Goal: Information Seeking & Learning: Learn about a topic

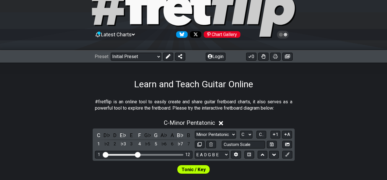
scroll to position [29, 0]
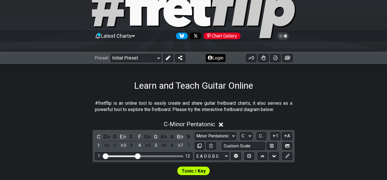
click at [214, 56] on button "Login" at bounding box center [216, 58] width 20 height 8
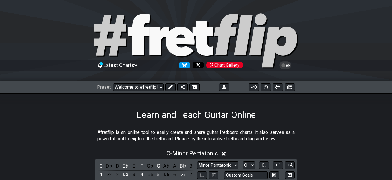
select select "C"
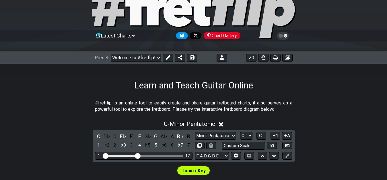
scroll to position [29, 0]
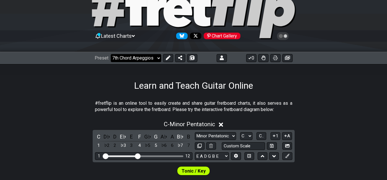
click option "7th Chord Arpeggios" at bounding box center [0, 0] width 0 height 0
select select "/welcome"
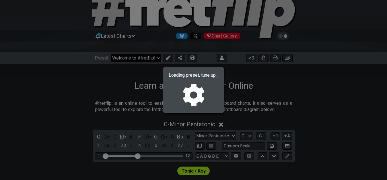
select select "F"
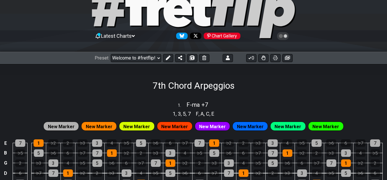
select select "/02F9A7NK"
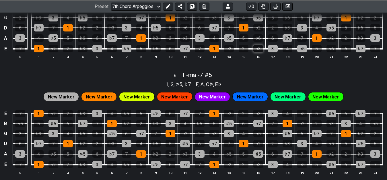
scroll to position [643, 0]
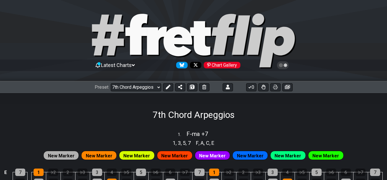
select select "/02F9A7NK"
select select "F"
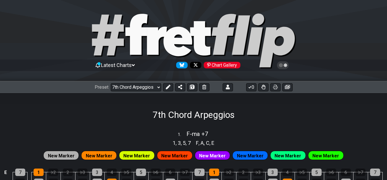
select select "F"
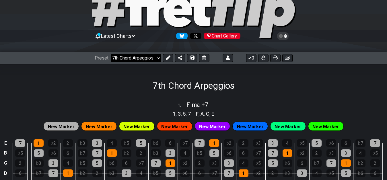
scroll to position [29, 0]
click at [161, 57] on div "Preset Welcome to #fretflip! 7th Chord Arpeggios Custom Preset 7th Chord Arpegg…" at bounding box center [152, 58] width 115 height 8
click option "Minor Scales" at bounding box center [0, 0] width 0 height 0
select select "/02F9A7NK"
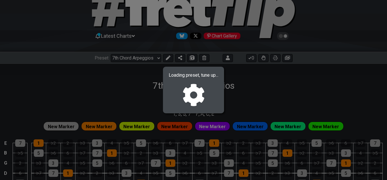
select select "A"
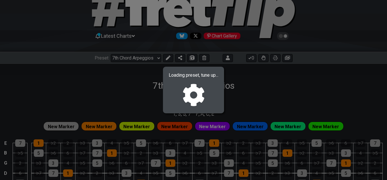
select select "A"
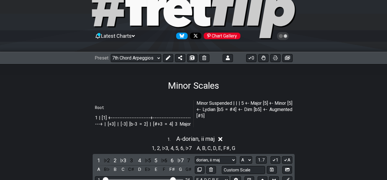
select select "/022CFZBA6"
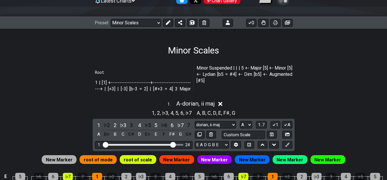
scroll to position [58, 0]
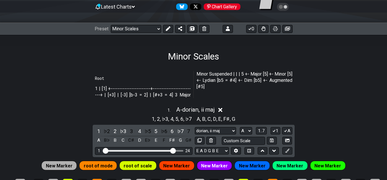
click at [168, 30] on icon at bounding box center [168, 28] width 5 height 5
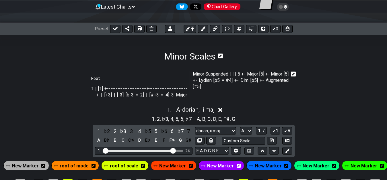
click at [294, 73] on icon at bounding box center [293, 74] width 5 height 6
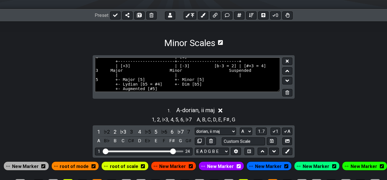
scroll to position [88, 0]
